Goal: Information Seeking & Learning: Learn about a topic

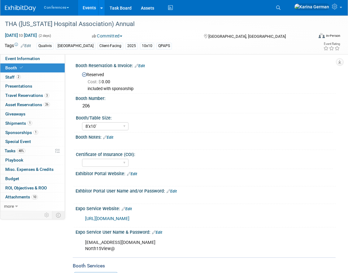
select select "8'x10'"
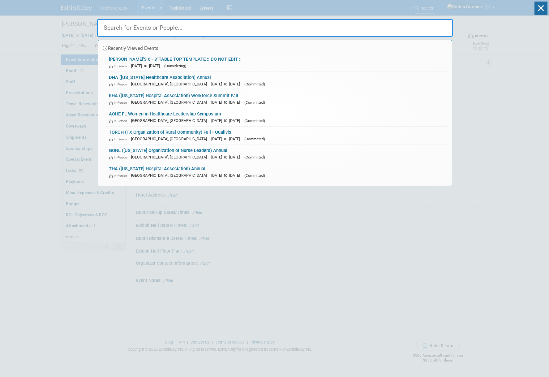
select select "Qualivis"
select select "Karina"
click at [543, 6] on icon at bounding box center [541, 9] width 13 height 14
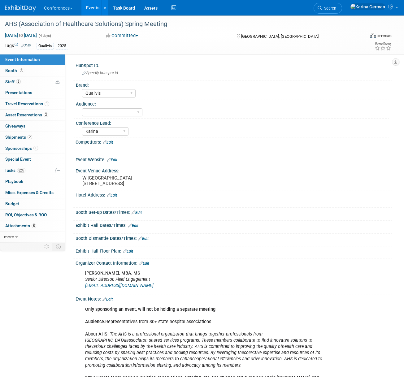
select select "Qualivis"
select select "Karina"
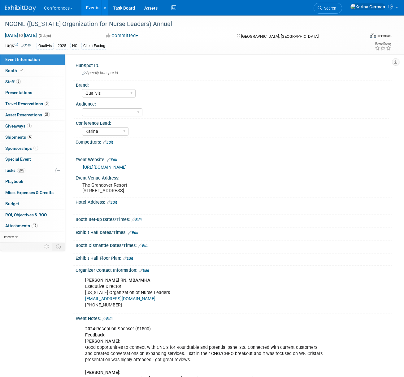
select select "Qualivis"
select select "Karina"
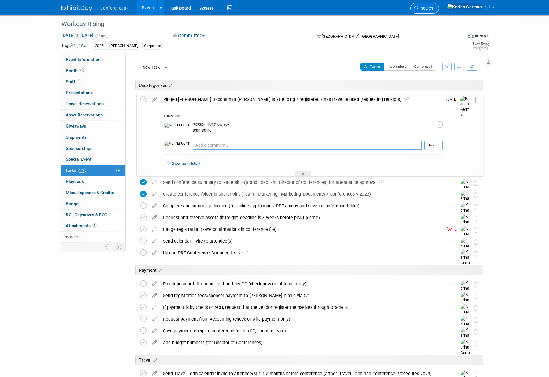
click at [433, 10] on span "Search" at bounding box center [426, 8] width 14 height 5
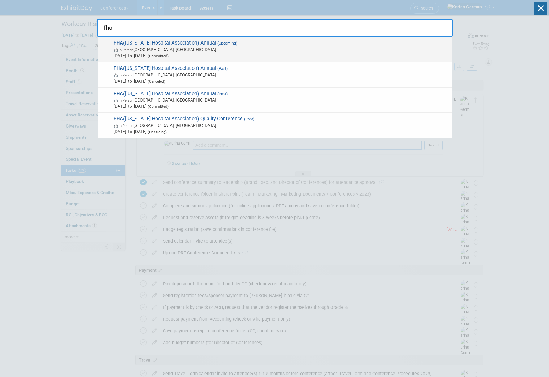
type input "fha"
click at [173, 50] on span "In-Person Orlando, FL" at bounding box center [282, 49] width 336 height 6
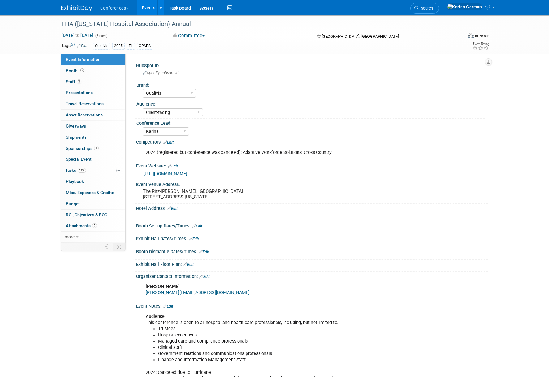
select select "Qualivis"
select select "Client-facing"
select select "Karina"
click at [87, 81] on link "3 Staff 3" at bounding box center [93, 81] width 64 height 11
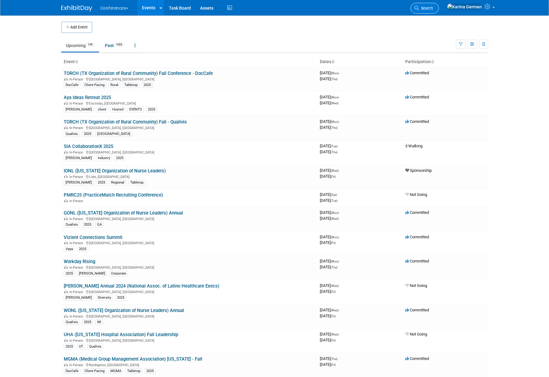
click at [433, 9] on span "Search" at bounding box center [426, 8] width 14 height 5
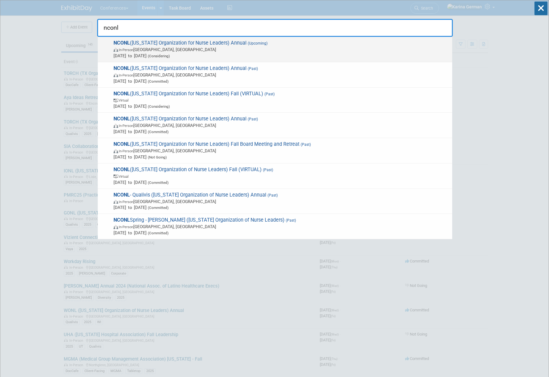
type input "nconl"
click at [288, 51] on span "In-Person Greensboro, NC" at bounding box center [282, 49] width 336 height 6
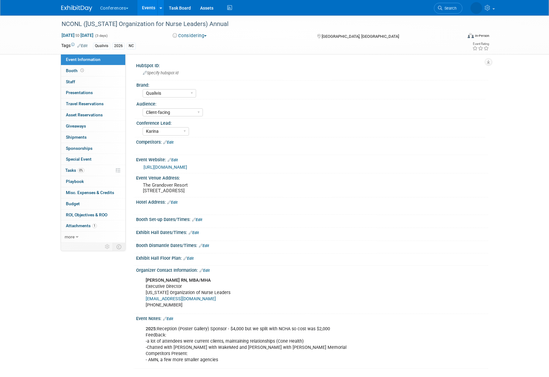
select select "Qualivis"
select select "Client-facing"
select select "Karina"
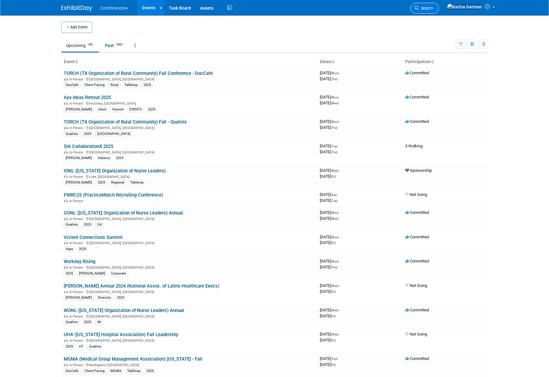
click at [439, 12] on link "Search" at bounding box center [425, 8] width 28 height 11
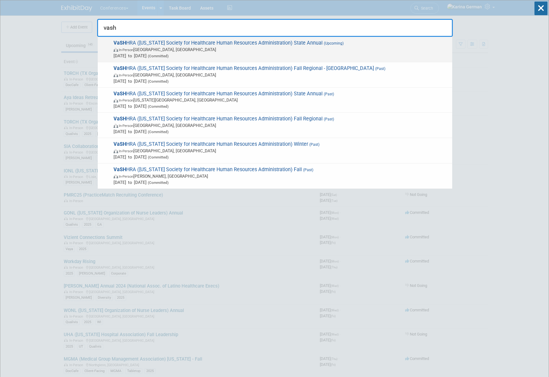
type input "vash"
click at [323, 44] on span "(Upcoming)" at bounding box center [333, 43] width 21 height 4
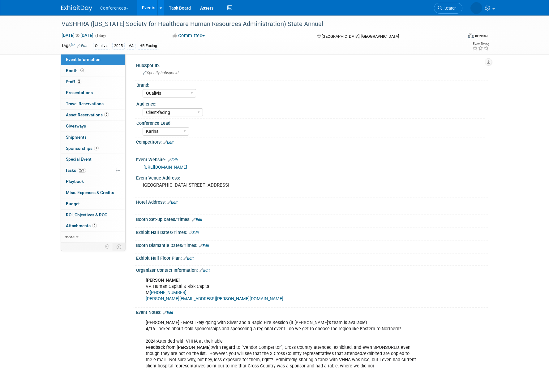
select select "Qualivis"
select select "Client-facing"
select select "Karina"
click at [446, 2] on li "Search" at bounding box center [448, 7] width 28 height 15
click at [439, 5] on link "Search" at bounding box center [425, 8] width 28 height 11
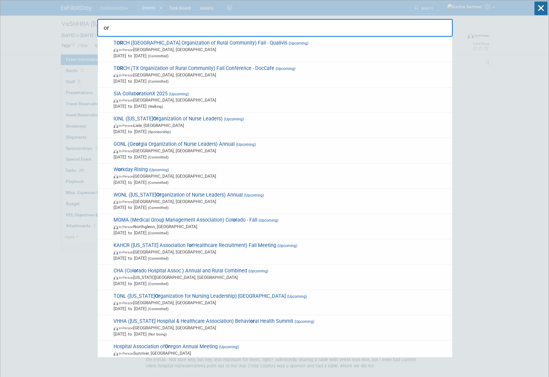
type input "o"
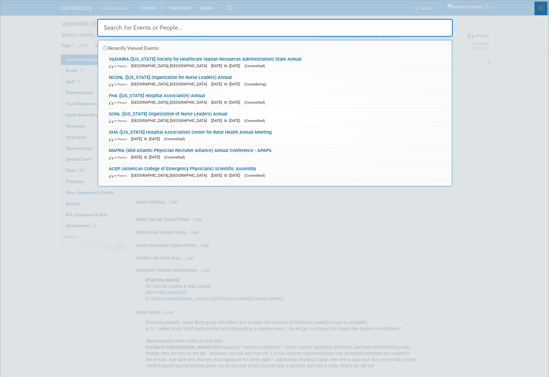
click at [543, 9] on icon at bounding box center [541, 9] width 13 height 14
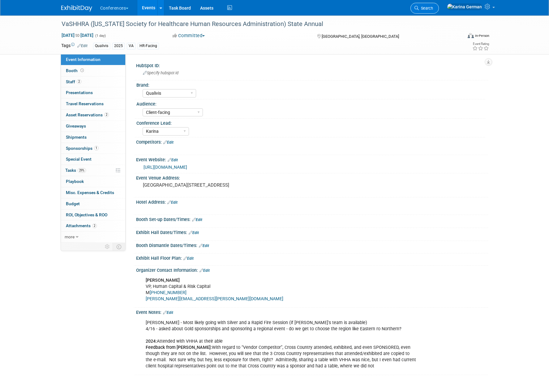
click at [433, 8] on span "Search" at bounding box center [426, 8] width 14 height 5
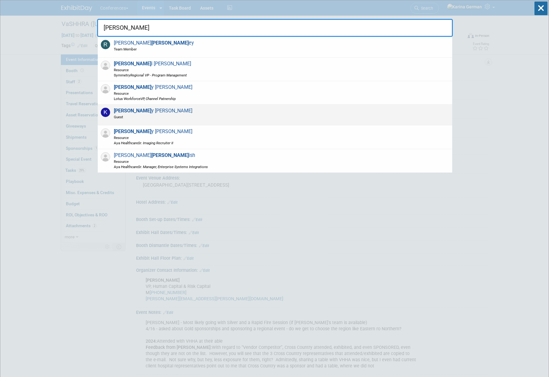
type input "kell"
click at [241, 116] on div "Kell y Parker Guest" at bounding box center [275, 115] width 355 height 21
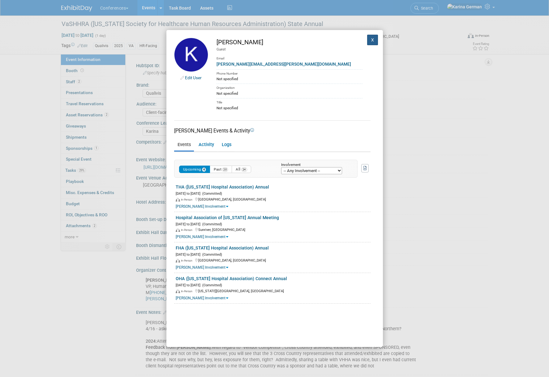
click at [373, 37] on button "X" at bounding box center [372, 40] width 11 height 11
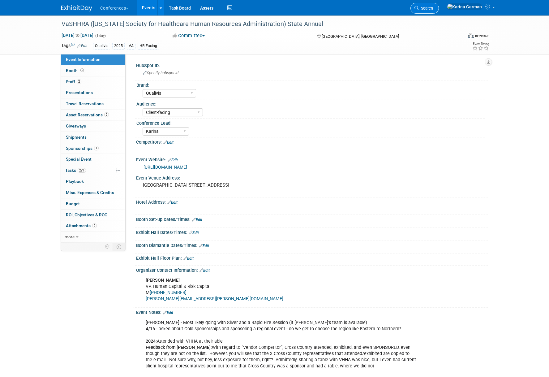
click at [439, 5] on link "Search" at bounding box center [425, 8] width 28 height 11
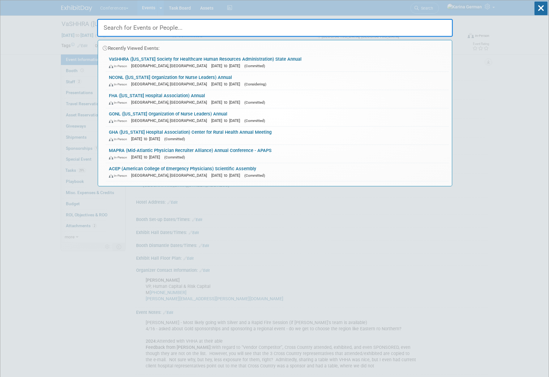
type input "d"
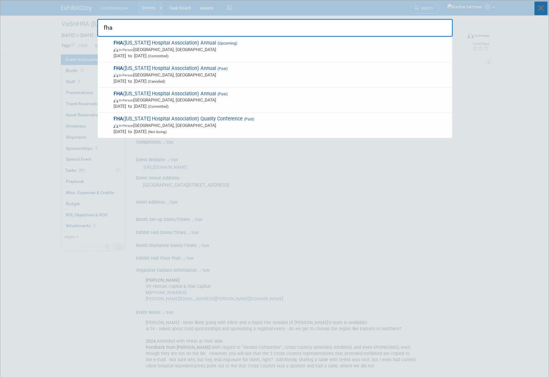
type input "fha"
click at [539, 8] on icon at bounding box center [541, 9] width 13 height 14
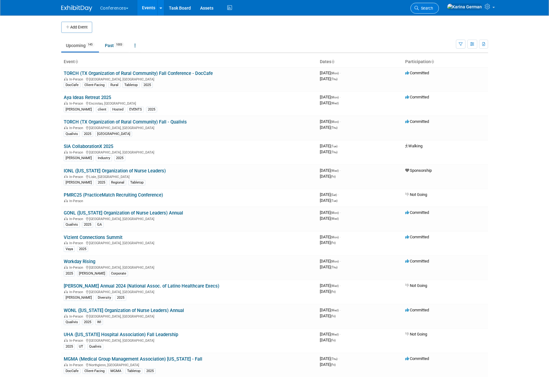
click at [439, 11] on link "Search" at bounding box center [425, 8] width 28 height 11
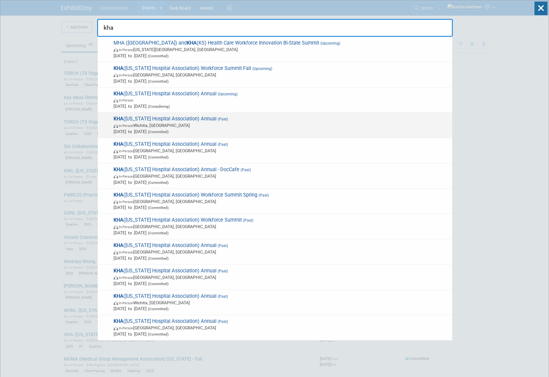
type input "kha"
click at [228, 124] on span "In-Person [GEOGRAPHIC_DATA], [GEOGRAPHIC_DATA]" at bounding box center [282, 125] width 336 height 6
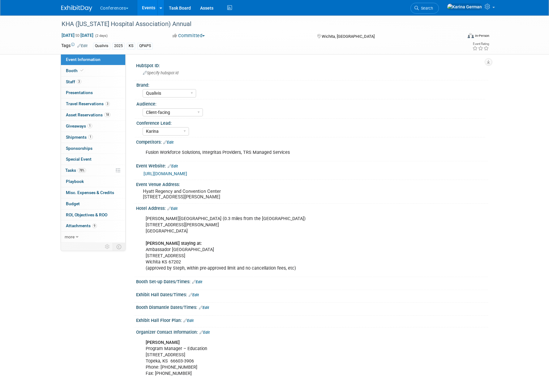
select select "Qualivis"
select select "Client-facing"
select select "Karina"
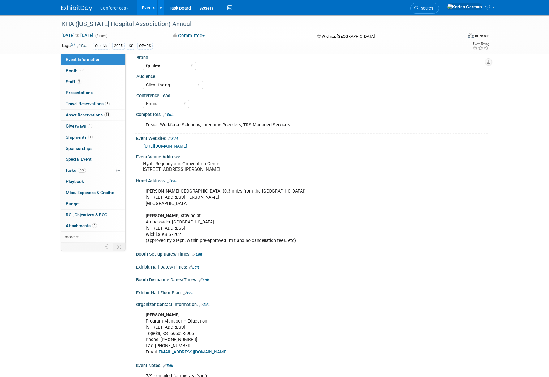
scroll to position [32, 0]
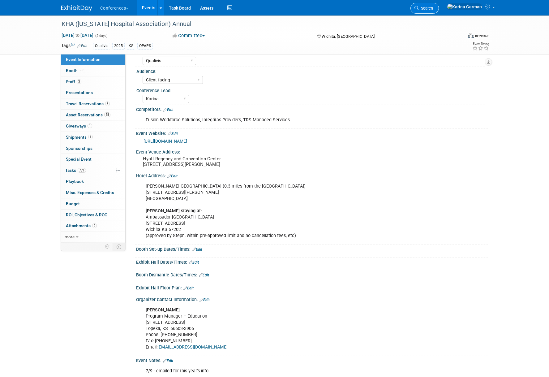
click at [433, 8] on span "Search" at bounding box center [426, 8] width 14 height 5
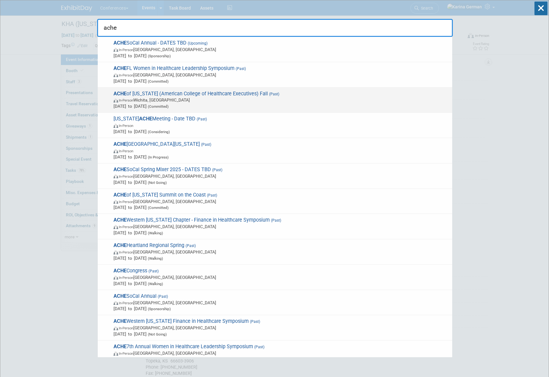
type input "ache"
click at [247, 98] on span "In-Person [GEOGRAPHIC_DATA], [GEOGRAPHIC_DATA]" at bounding box center [282, 100] width 336 height 6
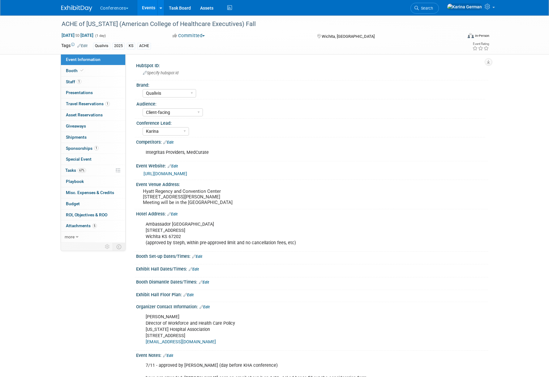
select select "Qualivis"
select select "Client-facing"
select select "Karina"
click at [100, 151] on link "1 Sponsorships 1" at bounding box center [93, 148] width 64 height 11
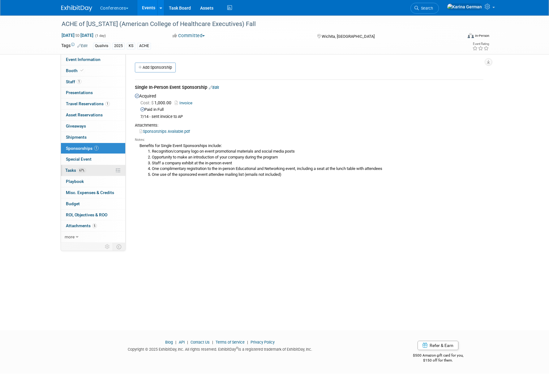
click at [93, 170] on link "67% Tasks 67%" at bounding box center [93, 170] width 64 height 11
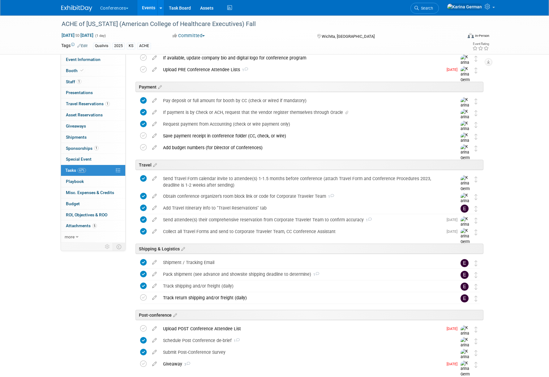
scroll to position [127, 0]
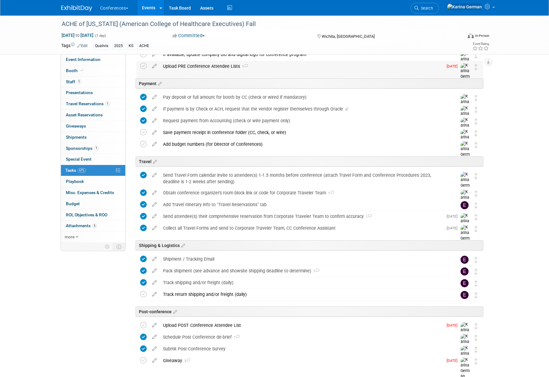
click at [185, 68] on div "Upload PRE Conference Attendee Lists 1" at bounding box center [301, 66] width 283 height 11
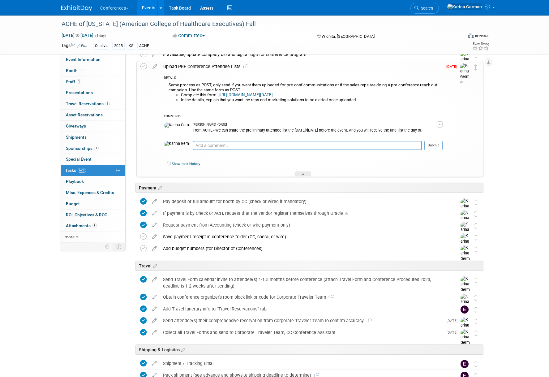
click at [185, 68] on div "Upload PRE Conference Attendee Lists 1" at bounding box center [301, 66] width 283 height 11
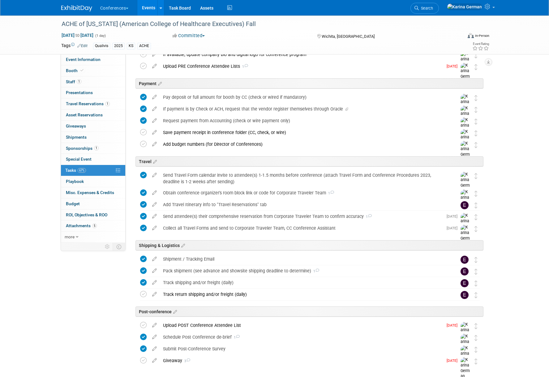
scroll to position [155, 0]
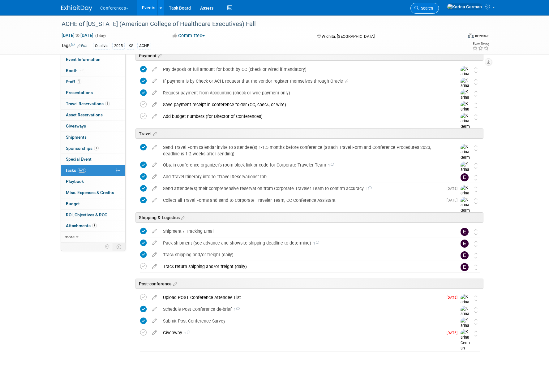
click at [439, 4] on link "Search" at bounding box center [425, 8] width 28 height 11
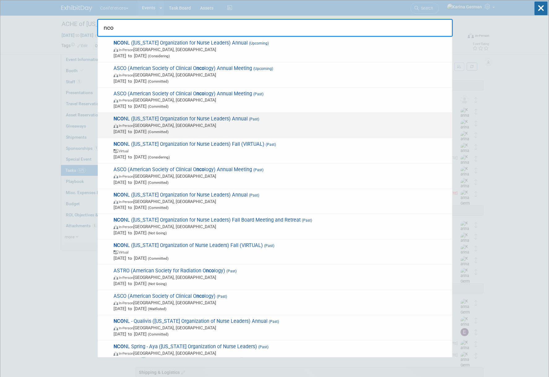
click at [332, 119] on span "NCO NL (North Carolina Organization for Nurse Leaders) Annual (Past) In-Person …" at bounding box center [281, 125] width 338 height 19
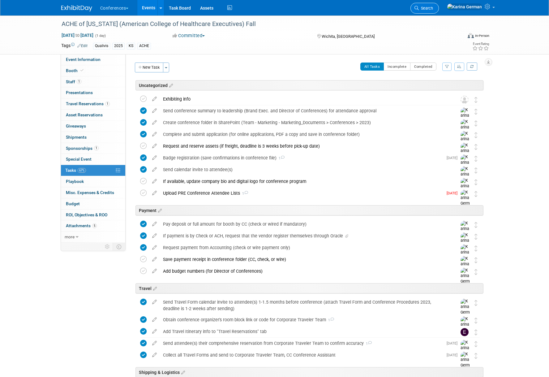
click at [433, 8] on span "Search" at bounding box center [426, 8] width 14 height 5
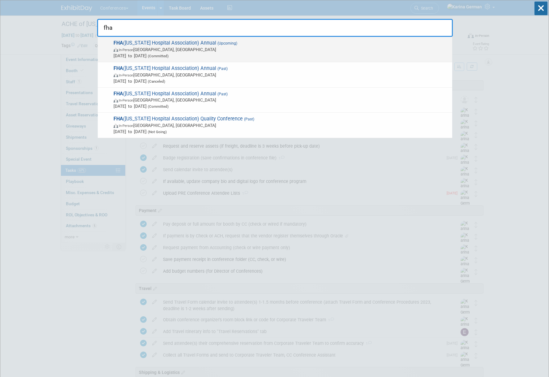
type input "fha"
click at [250, 48] on span "In-Person Orlando, FL" at bounding box center [282, 49] width 336 height 6
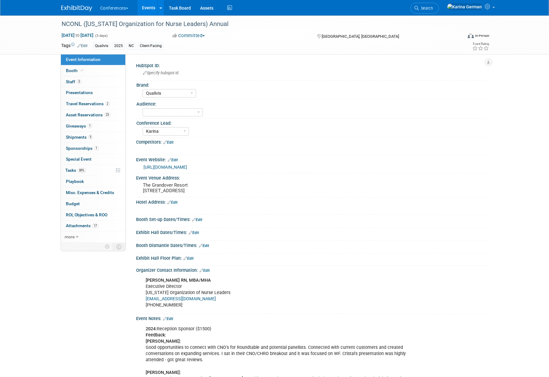
select select "Qualivis"
select select "Karina"
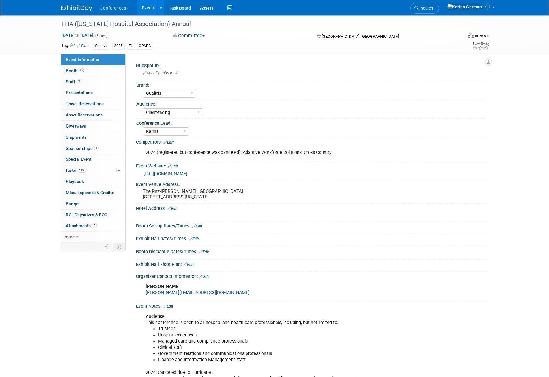
select select "Qualivis"
select select "Client-facing"
select select "Karina"
click at [97, 171] on link "11% Tasks 11%" at bounding box center [93, 170] width 64 height 11
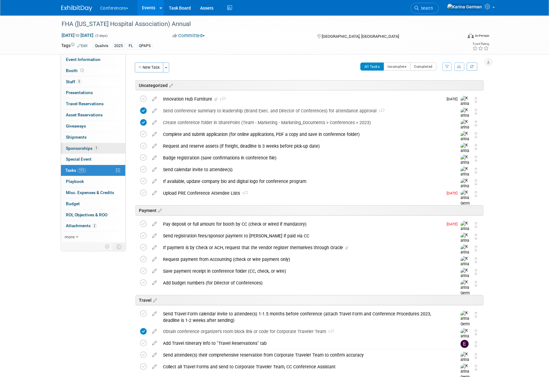
click at [102, 149] on link "1 Sponsorships 1" at bounding box center [93, 148] width 64 height 11
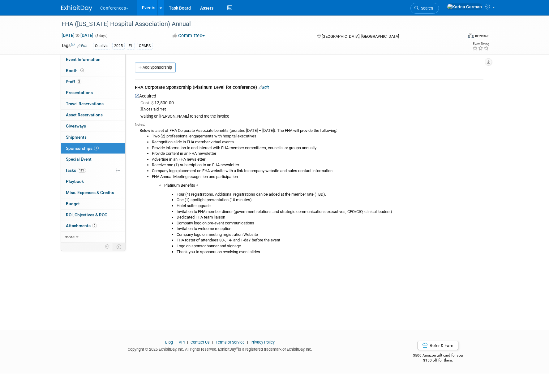
click at [180, 158] on li "Advertise in an FHA newsletter" at bounding box center [318, 160] width 332 height 6
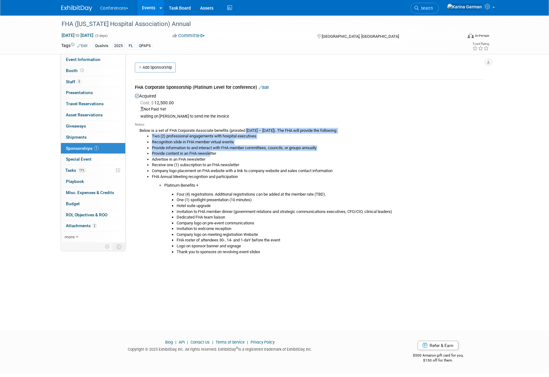
drag, startPoint x: 148, startPoint y: 132, endPoint x: 212, endPoint y: 152, distance: 66.8
click at [212, 152] on div "Below is a set of FHA Corporate Associate benefits (prorated July 1 – December …" at bounding box center [309, 190] width 349 height 127
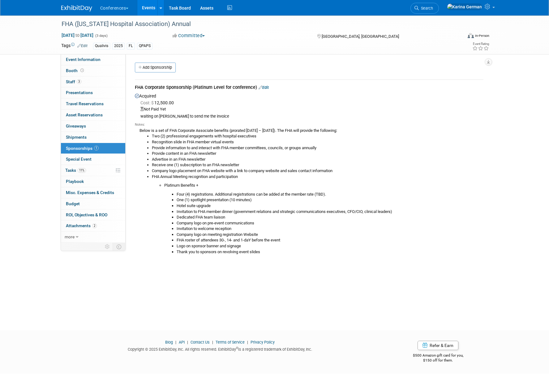
click at [207, 175] on li "FHA Annual Meeting recognition and participation" at bounding box center [318, 177] width 332 height 6
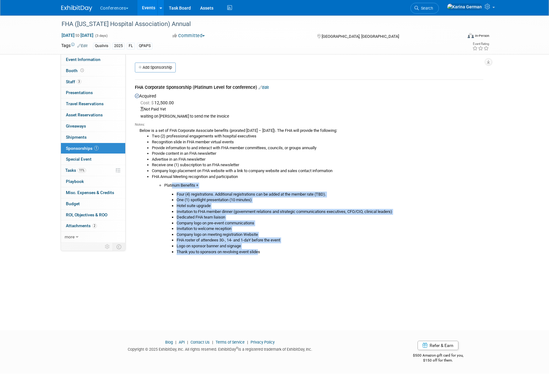
drag, startPoint x: 173, startPoint y: 188, endPoint x: 261, endPoint y: 253, distance: 109.6
click at [261, 253] on div "Below is a set of FHA Corporate Associate benefits (prorated July 1 – December …" at bounding box center [309, 190] width 349 height 127
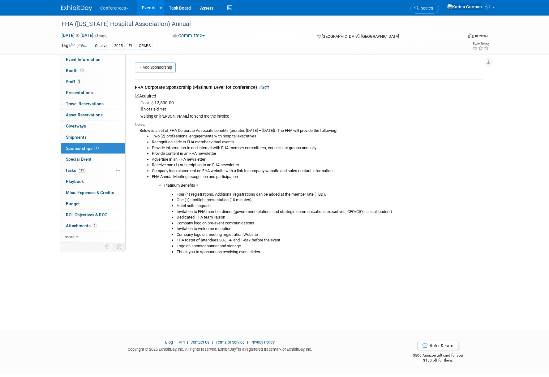
click at [282, 248] on li "Logo on sponsor banner and signage" at bounding box center [330, 246] width 307 height 6
click at [439, 5] on link "Search" at bounding box center [425, 8] width 28 height 11
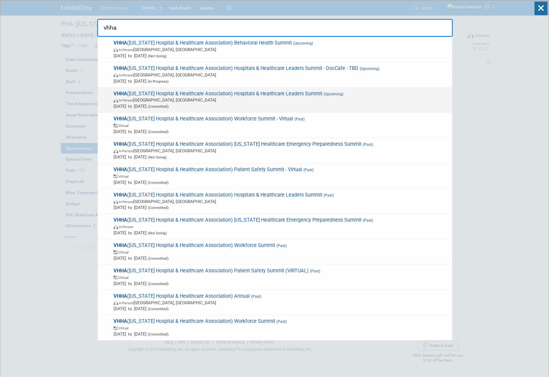
type input "vhha"
click at [332, 97] on span "In-Person Hot Springs, VA" at bounding box center [282, 100] width 336 height 6
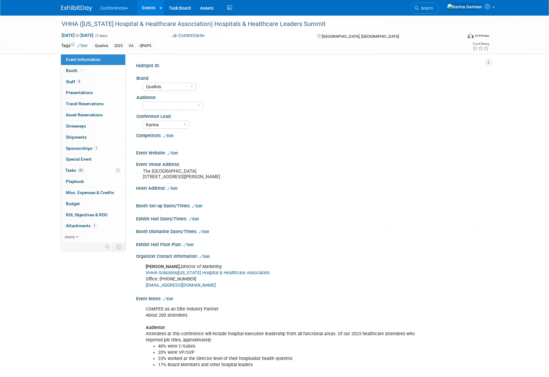
select select "Qualivis"
select select "Karina"
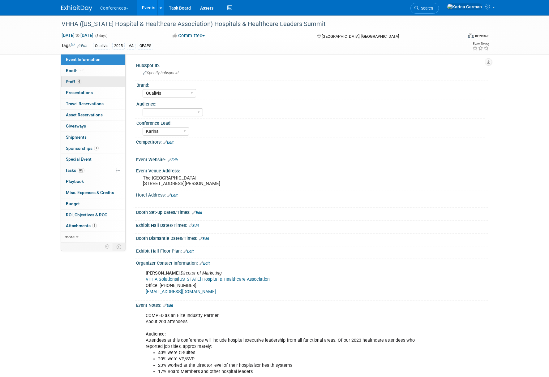
click at [91, 83] on link "4 Staff 4" at bounding box center [93, 81] width 64 height 11
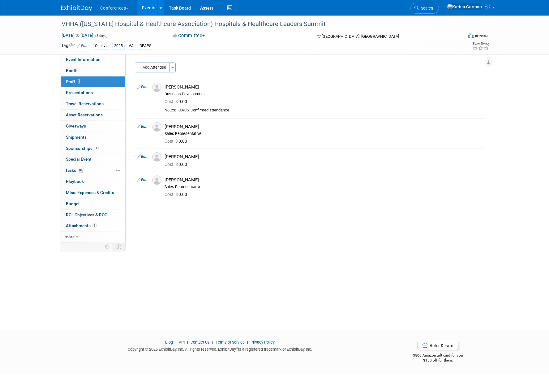
click at [154, 10] on link "Events" at bounding box center [148, 7] width 23 height 15
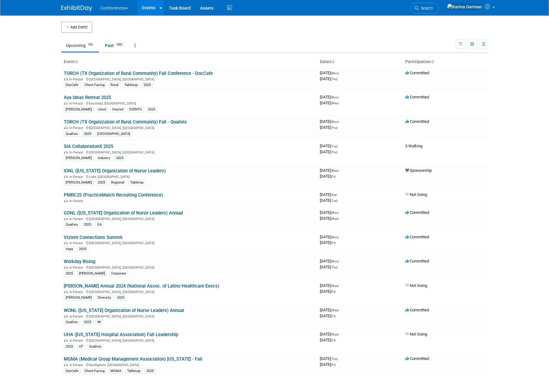
click at [454, 39] on ul "Upcoming 145 Past 1003 All Events 1148 Past and Upcoming Grouped Annually Event…" at bounding box center [258, 46] width 395 height 14
click at [462, 45] on icon "button" at bounding box center [461, 44] width 4 height 4
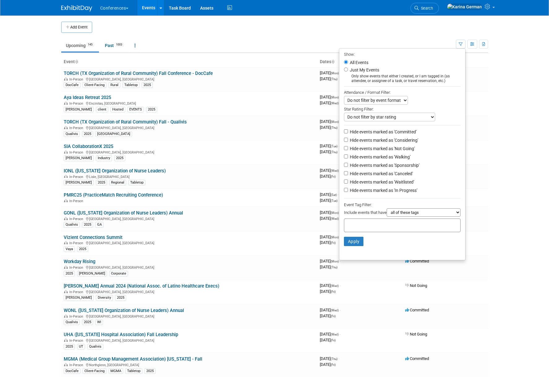
click at [399, 226] on div at bounding box center [402, 225] width 117 height 14
type input "qual"
click at [377, 238] on div "Qualivis" at bounding box center [384, 238] width 87 height 9
type input "Qualivis"
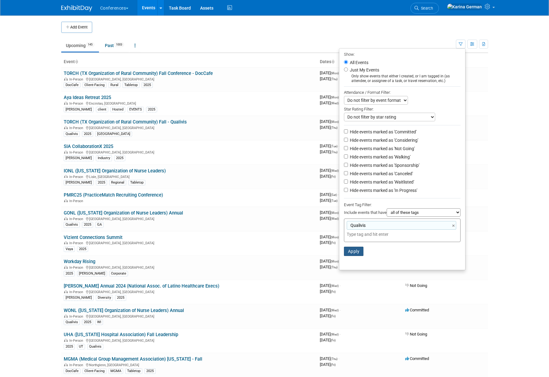
click at [358, 250] on button "Apply" at bounding box center [354, 251] width 20 height 9
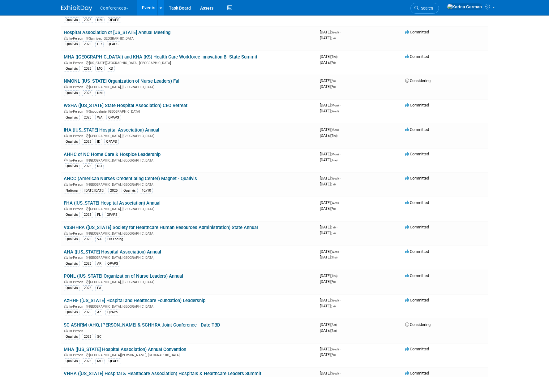
scroll to position [431, 0]
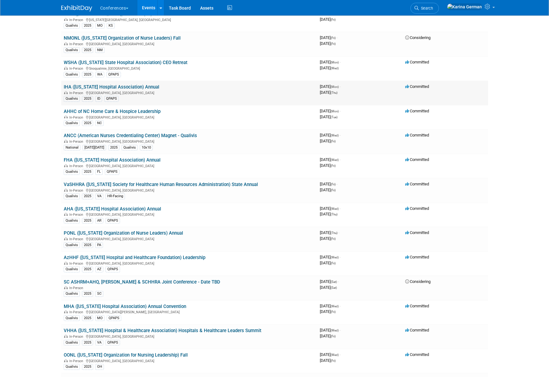
click at [137, 84] on link "IHA ([US_STATE] Hospital Association) Annual" at bounding box center [112, 87] width 96 height 6
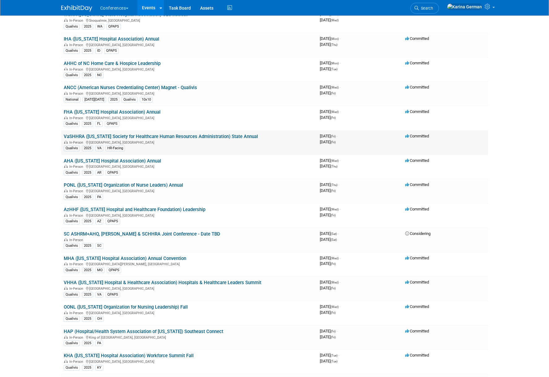
scroll to position [503, 0]
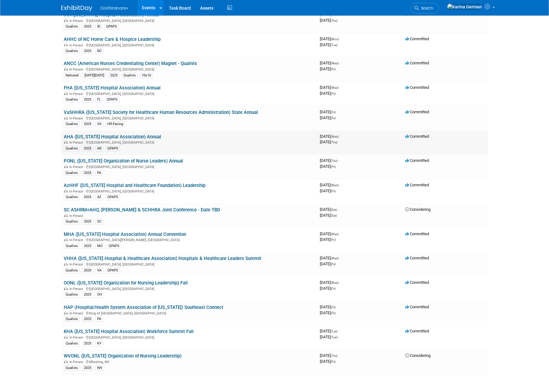
click at [143, 138] on link "AHA ([US_STATE] Hospital Association) Annual" at bounding box center [112, 137] width 97 height 6
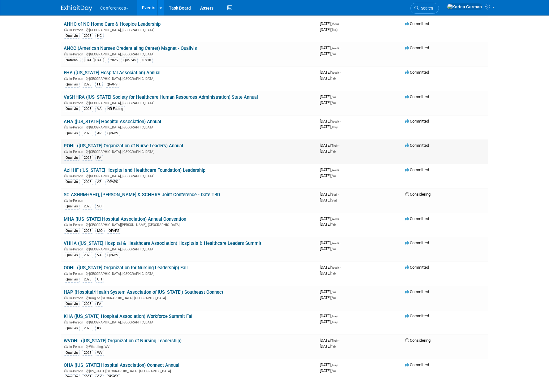
click at [169, 147] on link "PONL ([US_STATE] Organization of Nurse Leaders) Annual" at bounding box center [123, 146] width 119 height 6
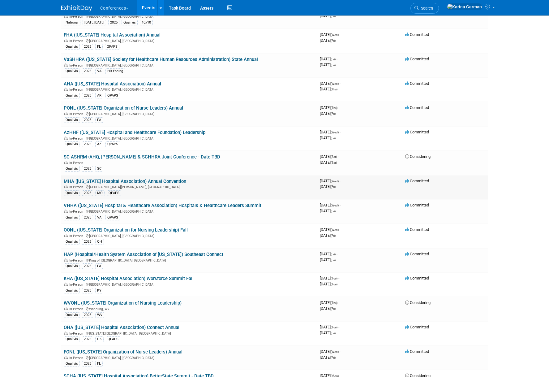
scroll to position [594, 0]
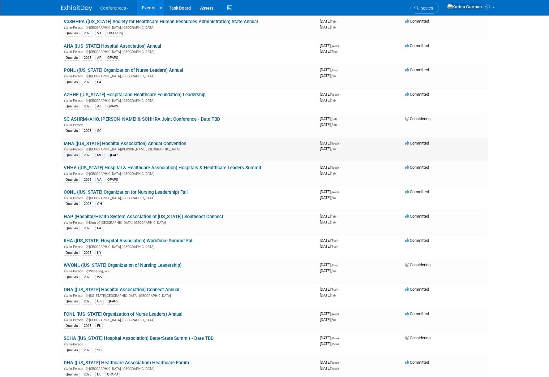
click at [167, 143] on link "MHA ([US_STATE] Hospital Association) Annual Convention" at bounding box center [125, 144] width 123 height 6
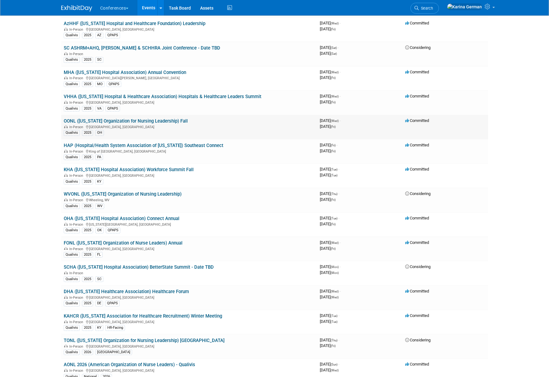
scroll to position [667, 0]
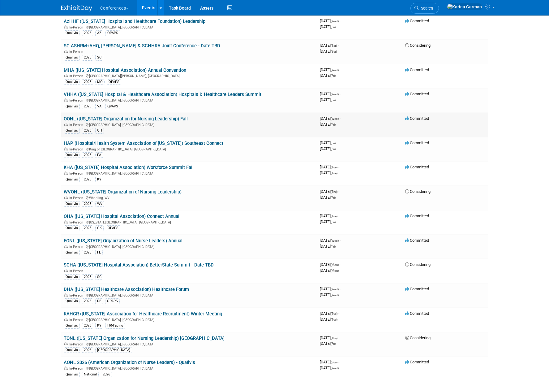
click at [161, 119] on link "OONL ([US_STATE] Organization for Nursing Leadership) Fall" at bounding box center [126, 119] width 124 height 6
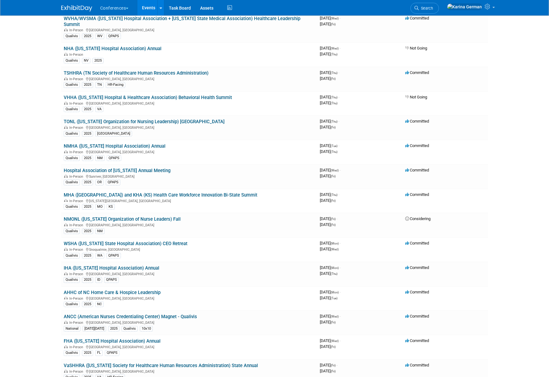
scroll to position [252, 0]
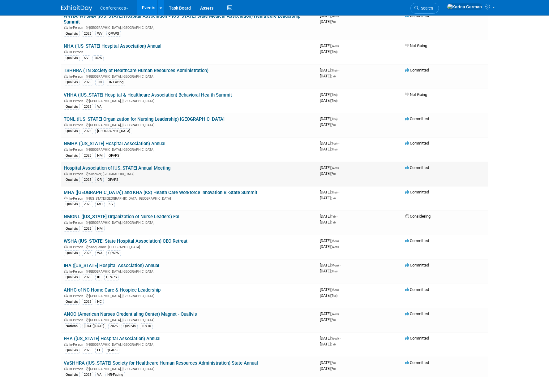
click at [142, 169] on link "Hospital Association of [US_STATE] Annual Meeting" at bounding box center [117, 168] width 107 height 6
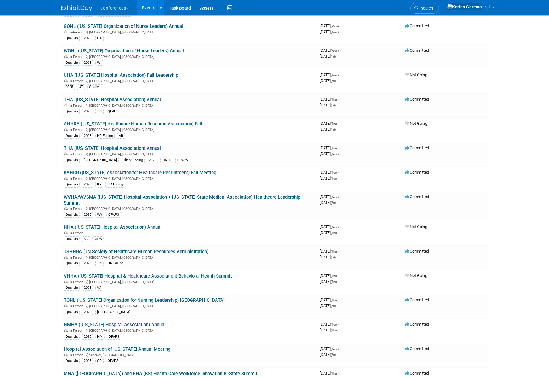
scroll to position [0, 0]
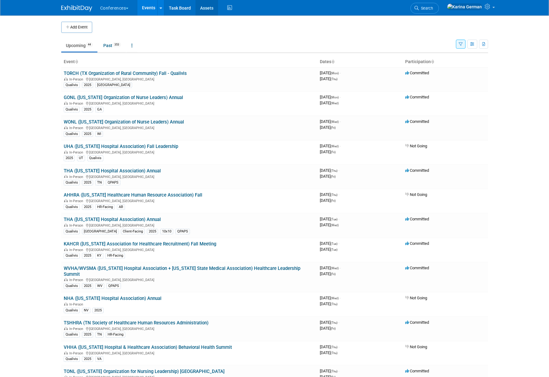
click at [212, 9] on link "Assets" at bounding box center [207, 7] width 23 height 15
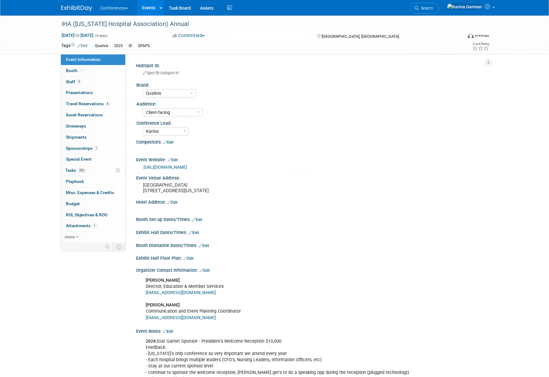
select select "Qualivis"
select select "Client-facing"
select select "Karina"
click at [77, 84] on span "Staff 3" at bounding box center [73, 81] width 15 height 5
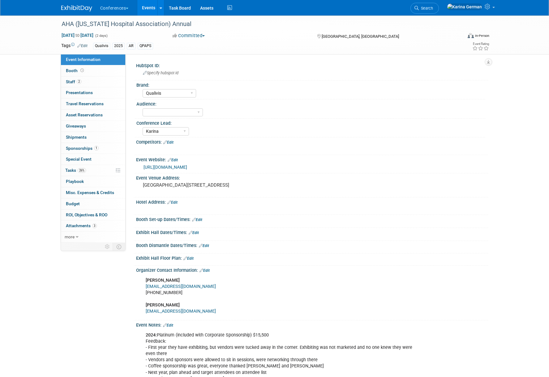
select select "Qualivis"
select select "Karina"
click at [83, 83] on link "2 Staff 2" at bounding box center [93, 81] width 64 height 11
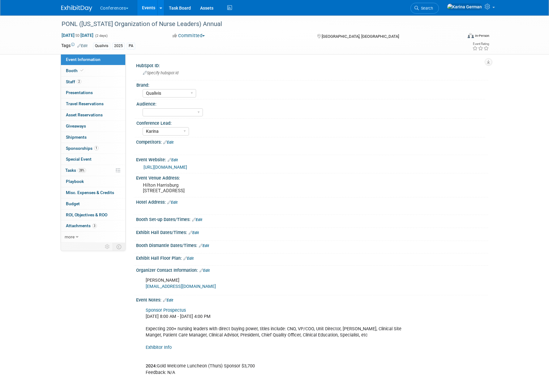
select select "Qualivis"
select select "Karina"
click at [83, 81] on link "2 Staff 2" at bounding box center [93, 81] width 64 height 11
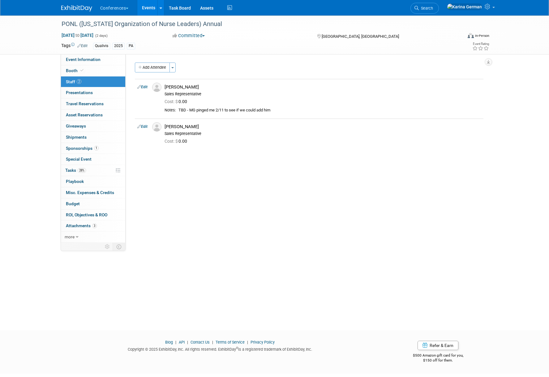
click at [239, 157] on div "HubSpot ID: Specify hubspot id Brand: Aya Bespoke Corporate Dawson DocCafe Educ…" at bounding box center [307, 148] width 363 height 188
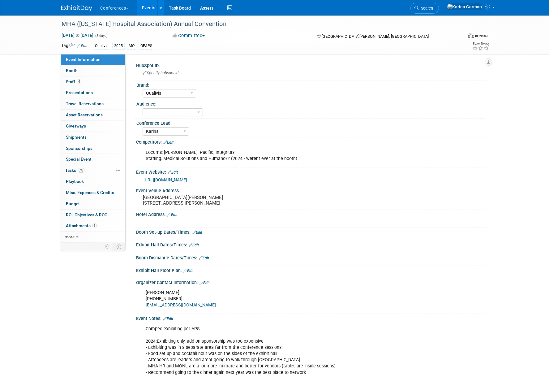
select select "Qualivis"
select select "Karina"
click at [78, 83] on span "4" at bounding box center [79, 81] width 5 height 5
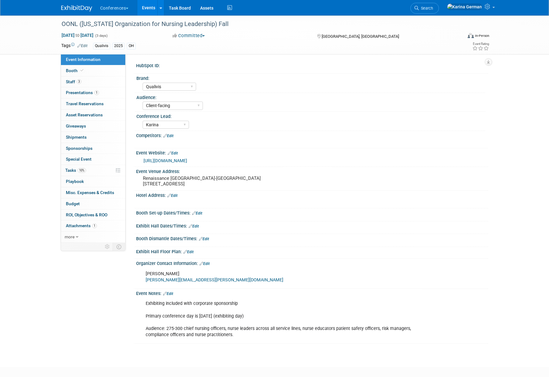
select select "Qualivis"
select select "Client-facing"
select select "Karina"
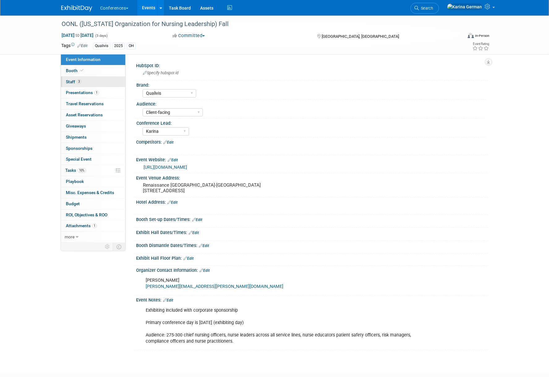
click at [72, 81] on span "Staff 3" at bounding box center [73, 81] width 15 height 5
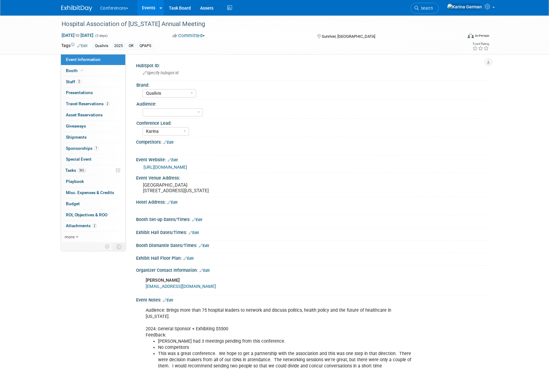
select select "Qualivis"
select select "Karina"
click at [79, 82] on span "2" at bounding box center [79, 81] width 5 height 5
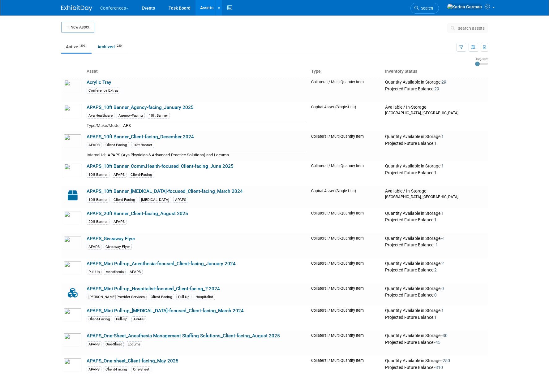
click at [456, 28] on icon at bounding box center [454, 28] width 6 height 4
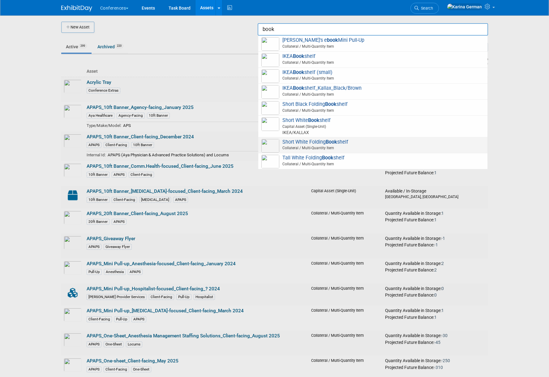
click at [334, 142] on strong "Book" at bounding box center [331, 142] width 11 height 6
type input "Short White Folding Bookshelf"
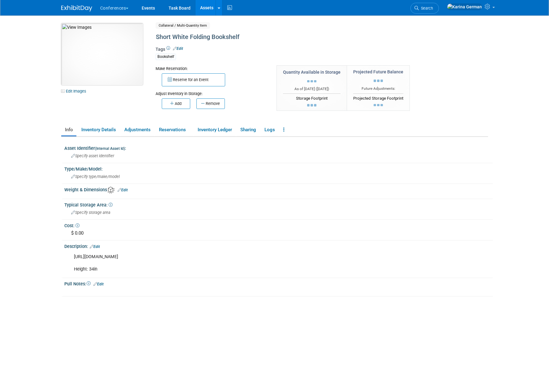
click at [113, 47] on img at bounding box center [102, 54] width 82 height 62
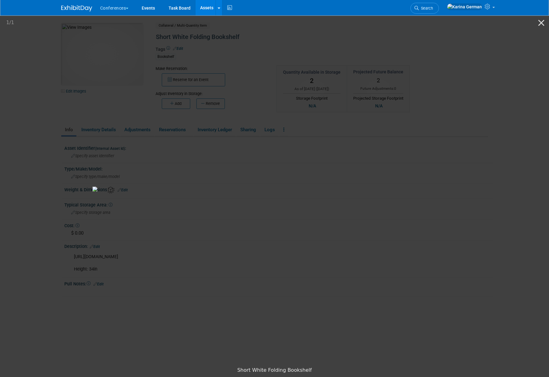
click at [197, 319] on picture at bounding box center [185, 189] width 549 height 349
click at [148, 318] on picture at bounding box center [274, 189] width 549 height 349
click at [490, 117] on picture at bounding box center [274, 189] width 549 height 349
click at [541, 25] on button "Close gallery" at bounding box center [541, 22] width 15 height 15
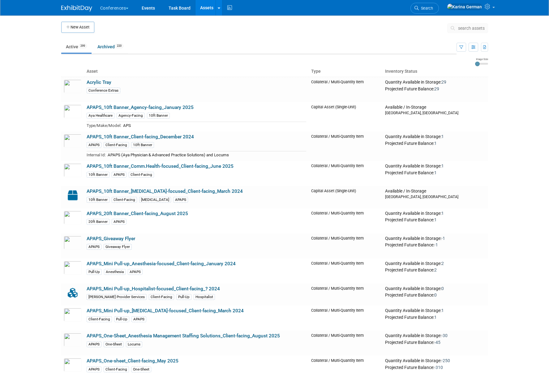
click at [461, 30] on span "search assets" at bounding box center [471, 28] width 27 height 5
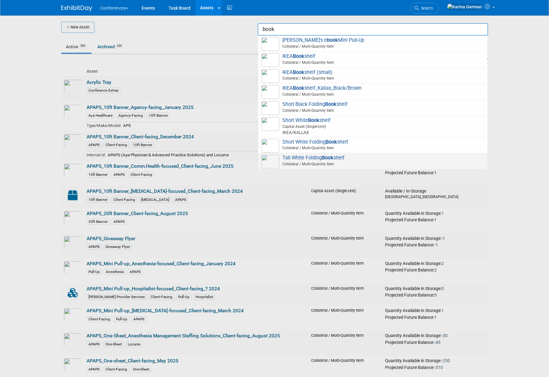
click at [335, 162] on span "Collateral / Multi-Quantity Item" at bounding box center [373, 164] width 221 height 6
type input "Tall White Folding Bookshelf"
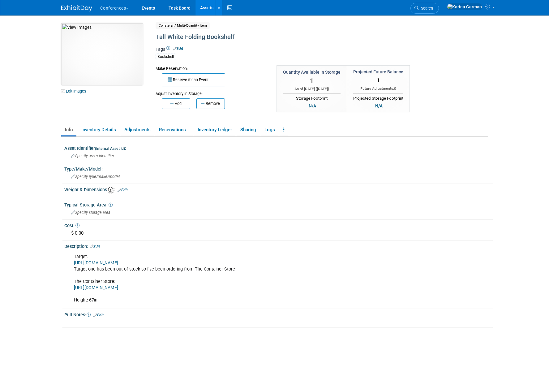
click at [102, 56] on img at bounding box center [102, 54] width 82 height 62
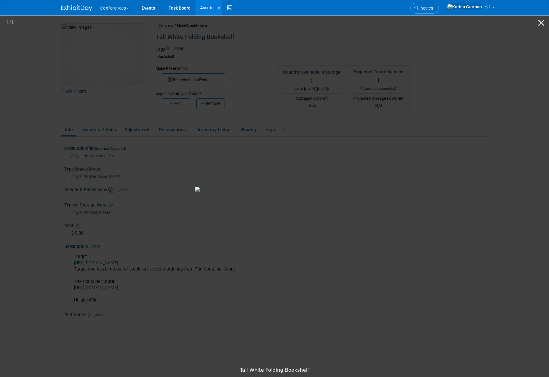
click at [284, 192] on img at bounding box center [288, 189] width 186 height 5
click at [437, 215] on picture at bounding box center [274, 189] width 549 height 349
click at [544, 24] on button "Close gallery" at bounding box center [541, 22] width 15 height 15
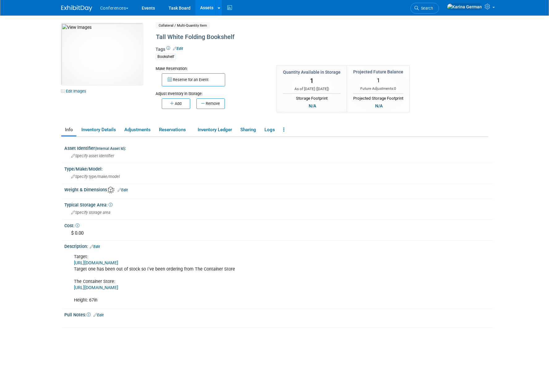
drag, startPoint x: 73, startPoint y: 289, endPoint x: 223, endPoint y: 290, distance: 150.1
click at [223, 290] on div "Target: https://www.target.com/p/67--cakewalk-high-square-folding-bookcase-whit…" at bounding box center [241, 279] width 343 height 56
click at [118, 287] on link "https://www.containerstore.com/s/home-decor/decorative-shelving/solid-wood-fold…" at bounding box center [96, 287] width 44 height 5
click at [439, 3] on link "Search" at bounding box center [425, 8] width 28 height 11
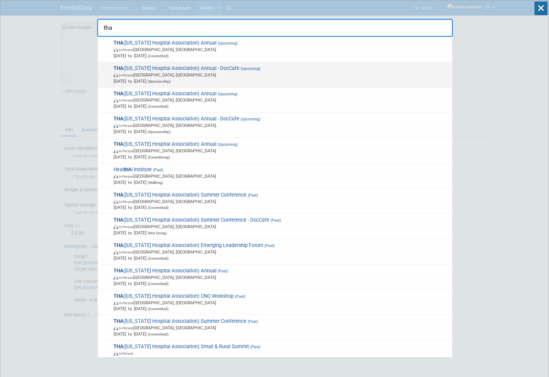
type input "tha"
click at [137, 65] on span "THA (Tennessee Hospital Association) Annual - DocCafe (Upcoming) In-Person Nash…" at bounding box center [281, 74] width 338 height 19
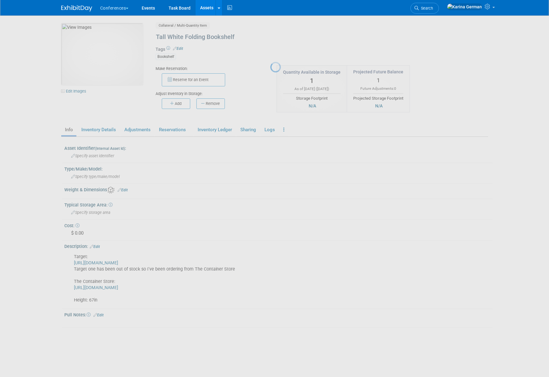
click at [270, 60] on div at bounding box center [274, 188] width 9 height 377
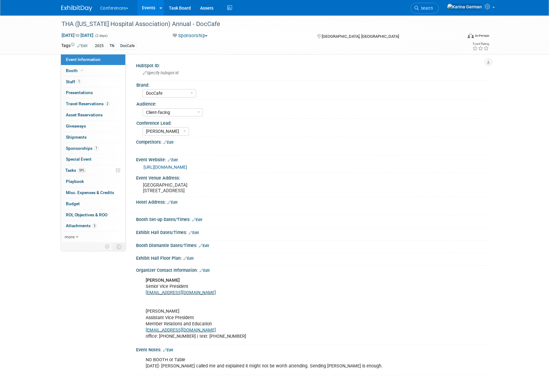
select select "DocCafe"
select select "Client-facing"
select select "[PERSON_NAME]"
click at [433, 8] on span "Search" at bounding box center [426, 8] width 14 height 5
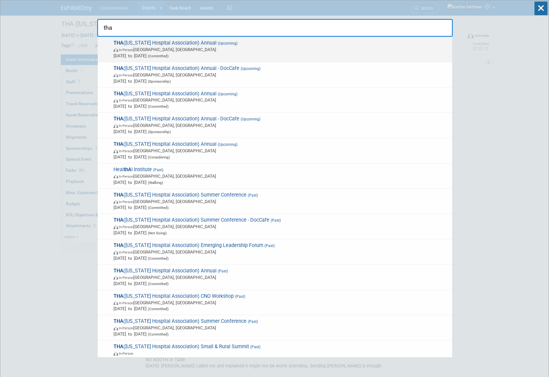
type input "tha"
click at [200, 54] on span "Sep 18, 2025 to Sep 19, 2025 (Committed)" at bounding box center [282, 56] width 336 height 6
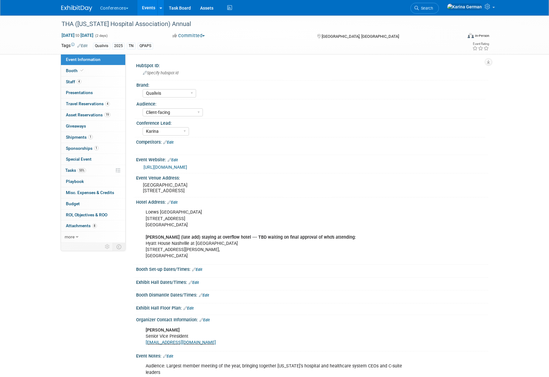
select select "Qualivis"
select select "Client-facing"
select select "Karina"
click at [90, 111] on link "19 Asset Reservations 19" at bounding box center [93, 115] width 64 height 11
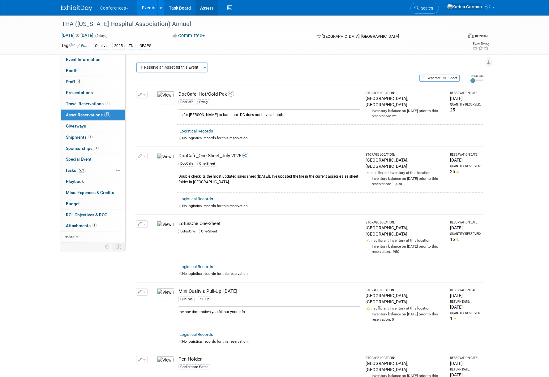
click at [214, 10] on link "Assets" at bounding box center [207, 7] width 23 height 15
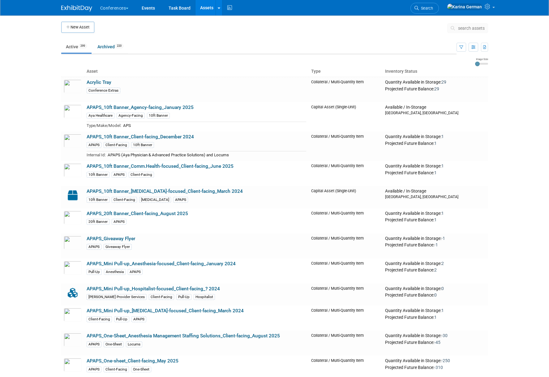
click at [452, 23] on button "search assets" at bounding box center [467, 28] width 41 height 10
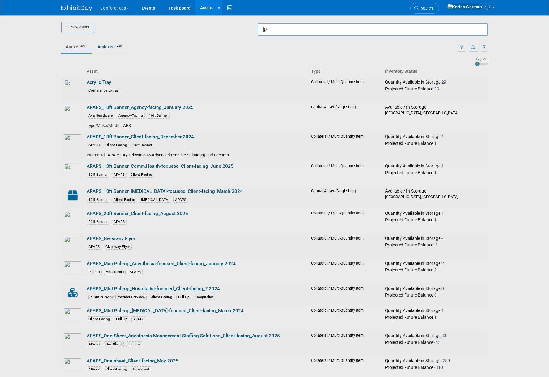
type input "["
click at [443, 41] on span "Decorative Plant s Collateral / Multi-Quantity Item" at bounding box center [372, 43] width 223 height 13
type input "Decorative Plants"
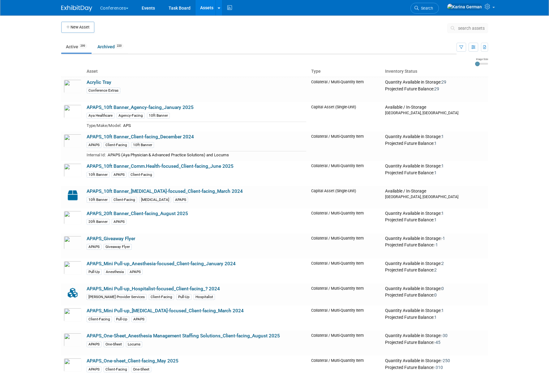
click at [467, 26] on span "search assets" at bounding box center [471, 28] width 27 height 5
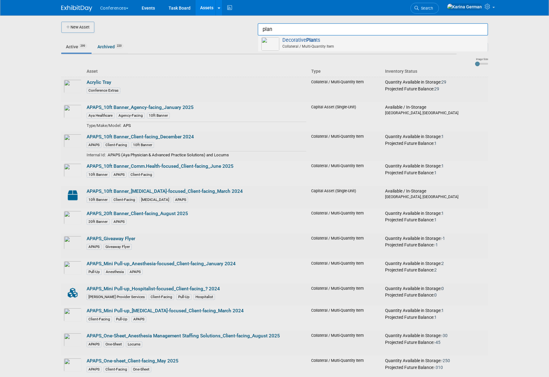
click at [339, 47] on span "Collateral / Multi-Quantity Item" at bounding box center [373, 47] width 221 height 6
type input "Decorative Plants"
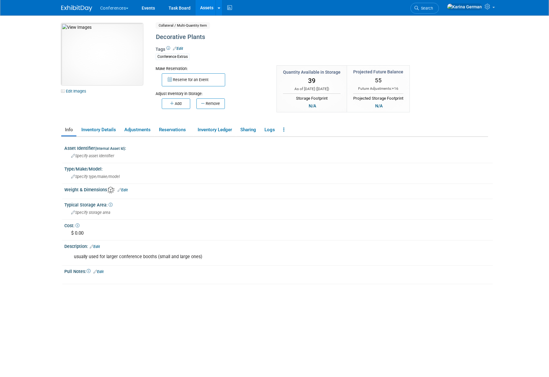
click at [113, 60] on img at bounding box center [102, 54] width 82 height 62
